Goal: Book appointment/travel/reservation

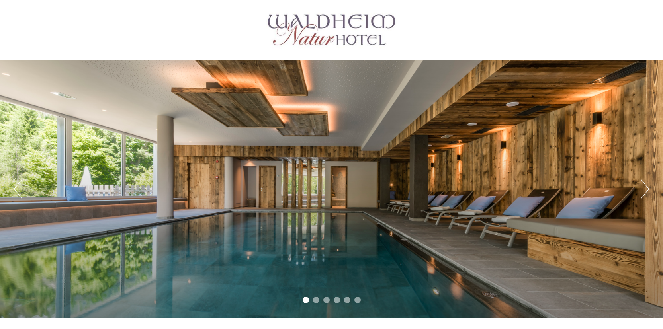
click at [367, 297] on div "Previous Next 1 2 3 4 5 6" at bounding box center [331, 189] width 663 height 259
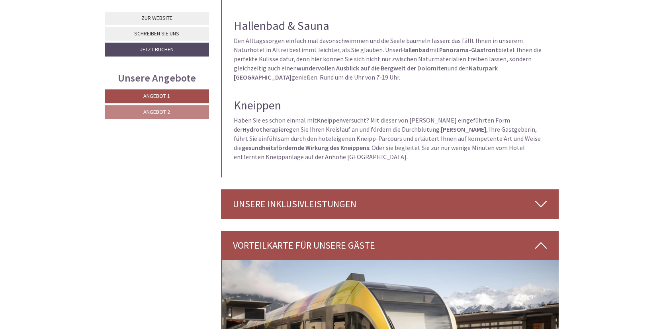
scroll to position [2383, 0]
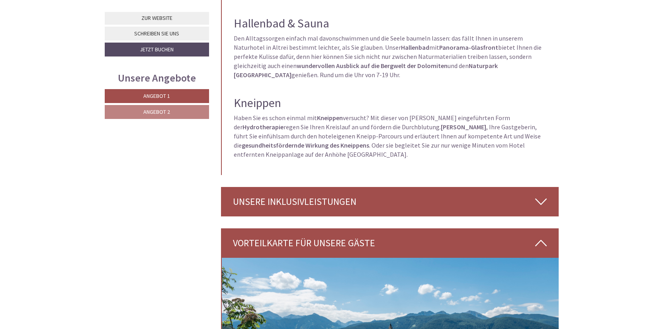
click at [379, 187] on div "Unsere Inklusivleistungen" at bounding box center [390, 201] width 338 height 29
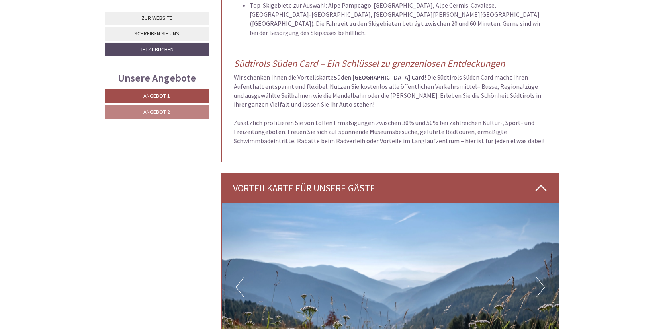
scroll to position [3294, 0]
click at [311, 173] on div "Vorteilkarte für unsere Gäste" at bounding box center [390, 187] width 338 height 29
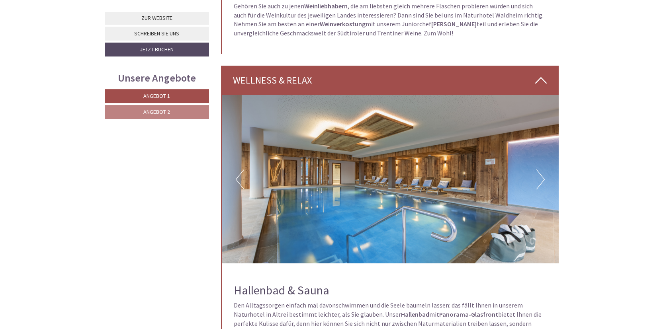
scroll to position [2096, 0]
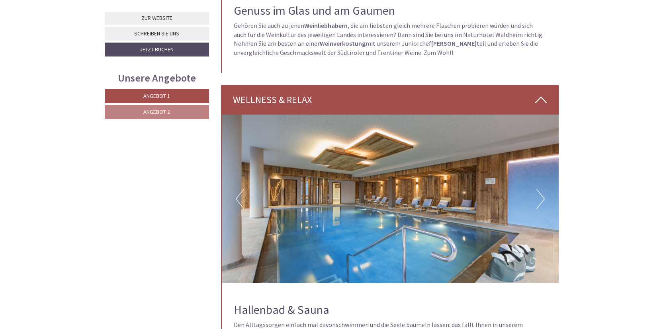
click at [537, 192] on button "Next" at bounding box center [540, 199] width 8 height 20
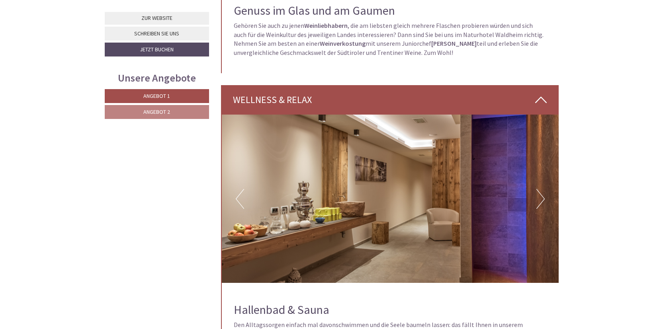
click at [537, 189] on button "Next" at bounding box center [540, 199] width 8 height 20
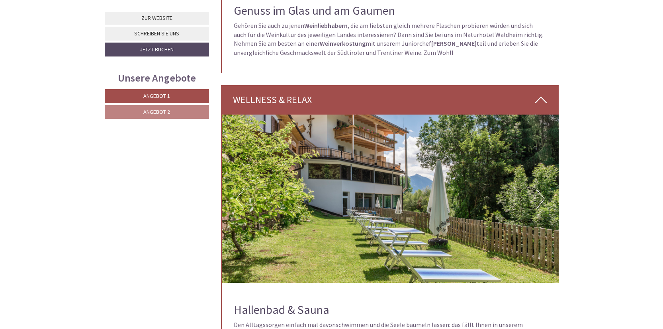
click at [537, 189] on button "Next" at bounding box center [540, 199] width 8 height 20
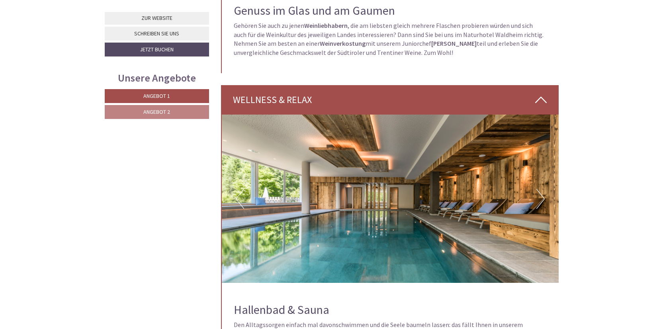
click at [537, 189] on button "Next" at bounding box center [540, 199] width 8 height 20
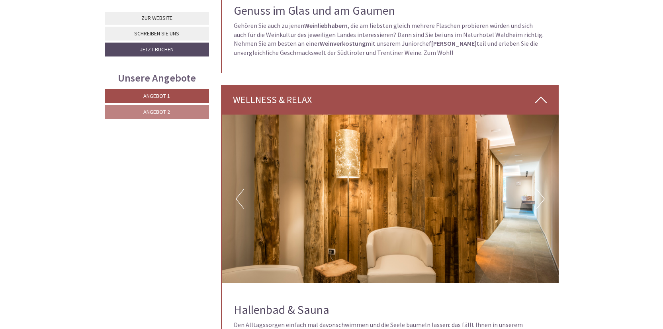
click at [537, 189] on button "Next" at bounding box center [540, 199] width 8 height 20
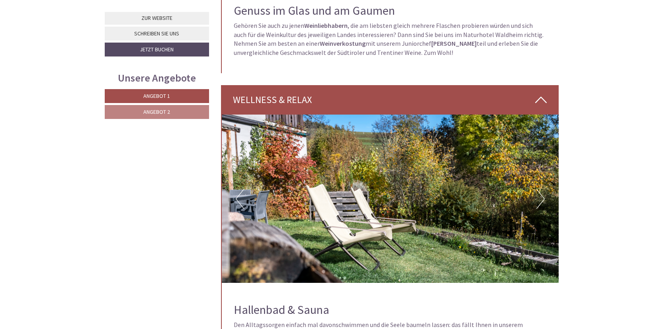
click at [541, 93] on icon at bounding box center [541, 100] width 12 height 14
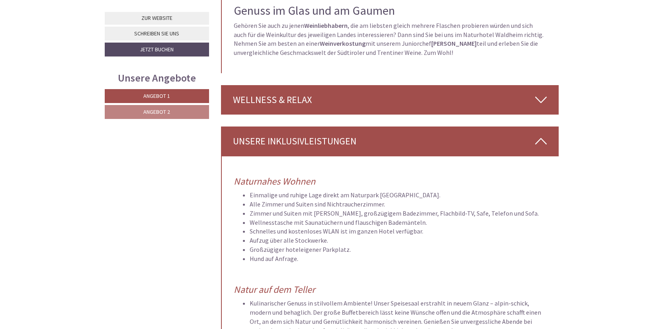
click at [541, 93] on icon at bounding box center [541, 100] width 12 height 14
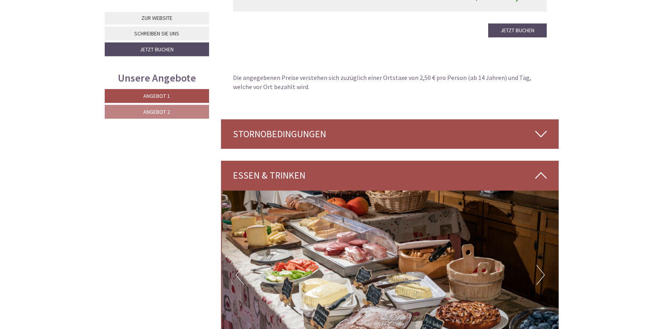
scroll to position [1497, 0]
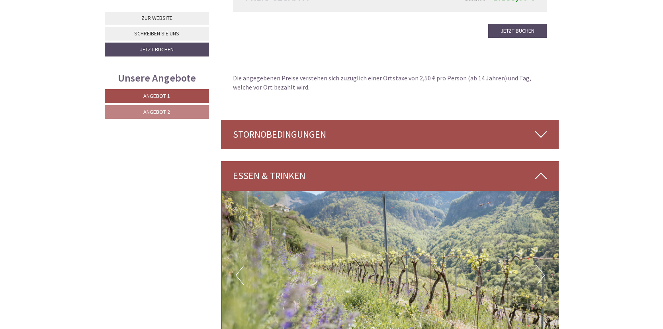
click at [540, 132] on icon at bounding box center [541, 135] width 12 height 14
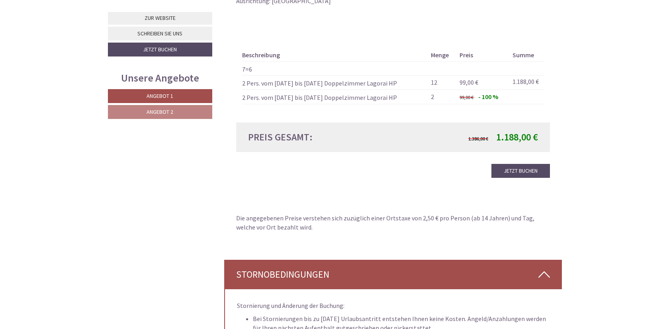
scroll to position [1338, 0]
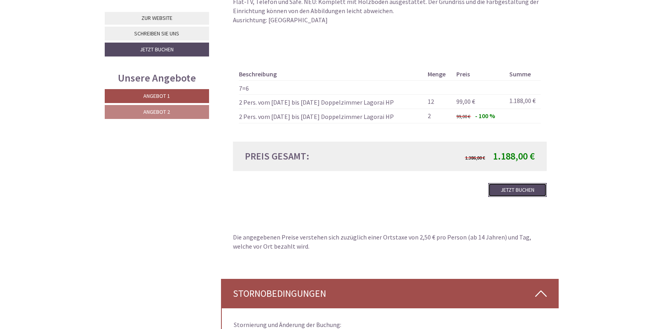
click at [515, 188] on link "Jetzt buchen" at bounding box center [517, 190] width 59 height 14
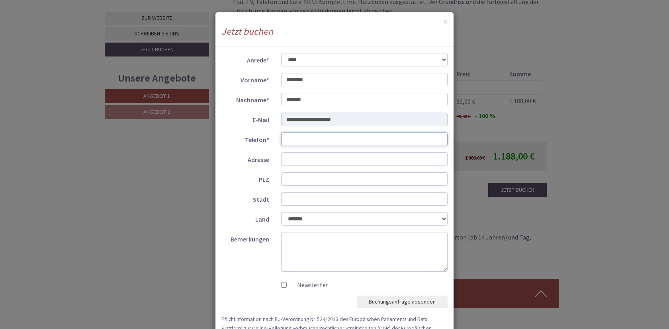
click at [289, 139] on input "Telefon*" at bounding box center [364, 140] width 167 height 14
type input "**********"
click at [288, 161] on input "Adresse" at bounding box center [364, 160] width 167 height 14
type input "**********"
click at [286, 179] on input "PLZ" at bounding box center [364, 179] width 167 height 14
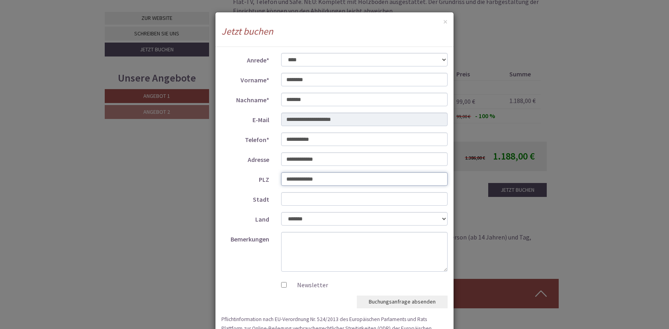
type input "**********"
click at [295, 200] on input "Stadt" at bounding box center [364, 199] width 167 height 14
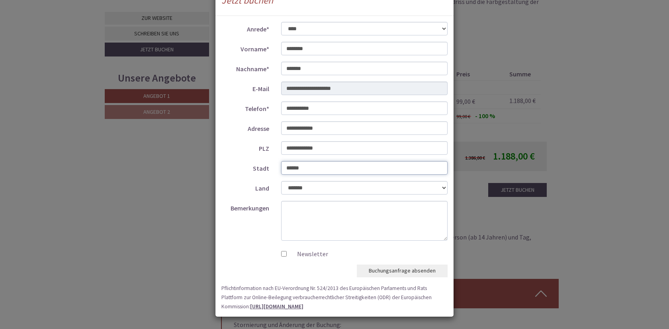
type input "******"
click at [286, 211] on textarea "Bemerkungen" at bounding box center [364, 221] width 167 height 40
type textarea "*"
type textarea "**********"
click at [392, 271] on button "Buchungsanfrage absenden" at bounding box center [402, 271] width 91 height 13
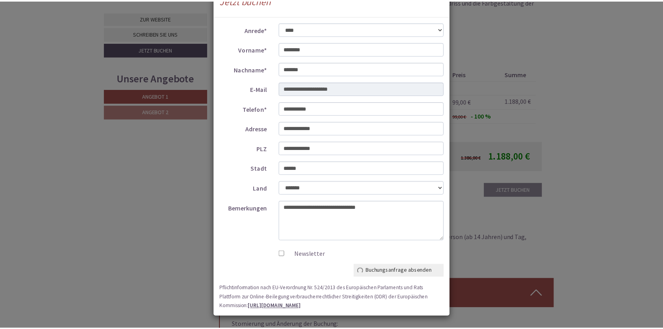
scroll to position [0, 0]
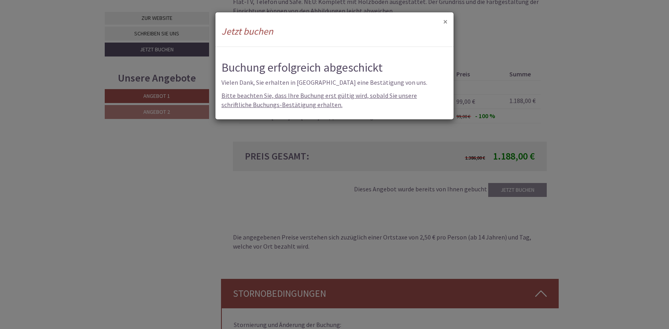
click at [445, 20] on button "×" at bounding box center [445, 22] width 4 height 8
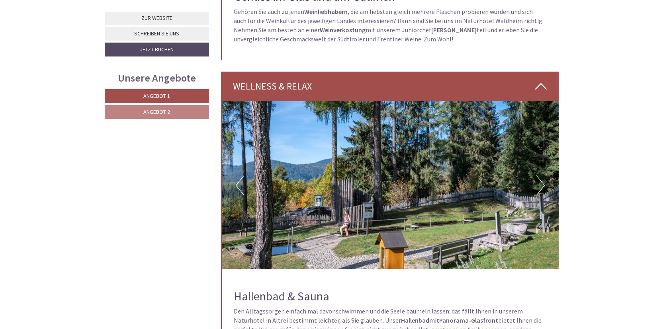
scroll to position [2377, 0]
